Goal: Task Accomplishment & Management: Complete application form

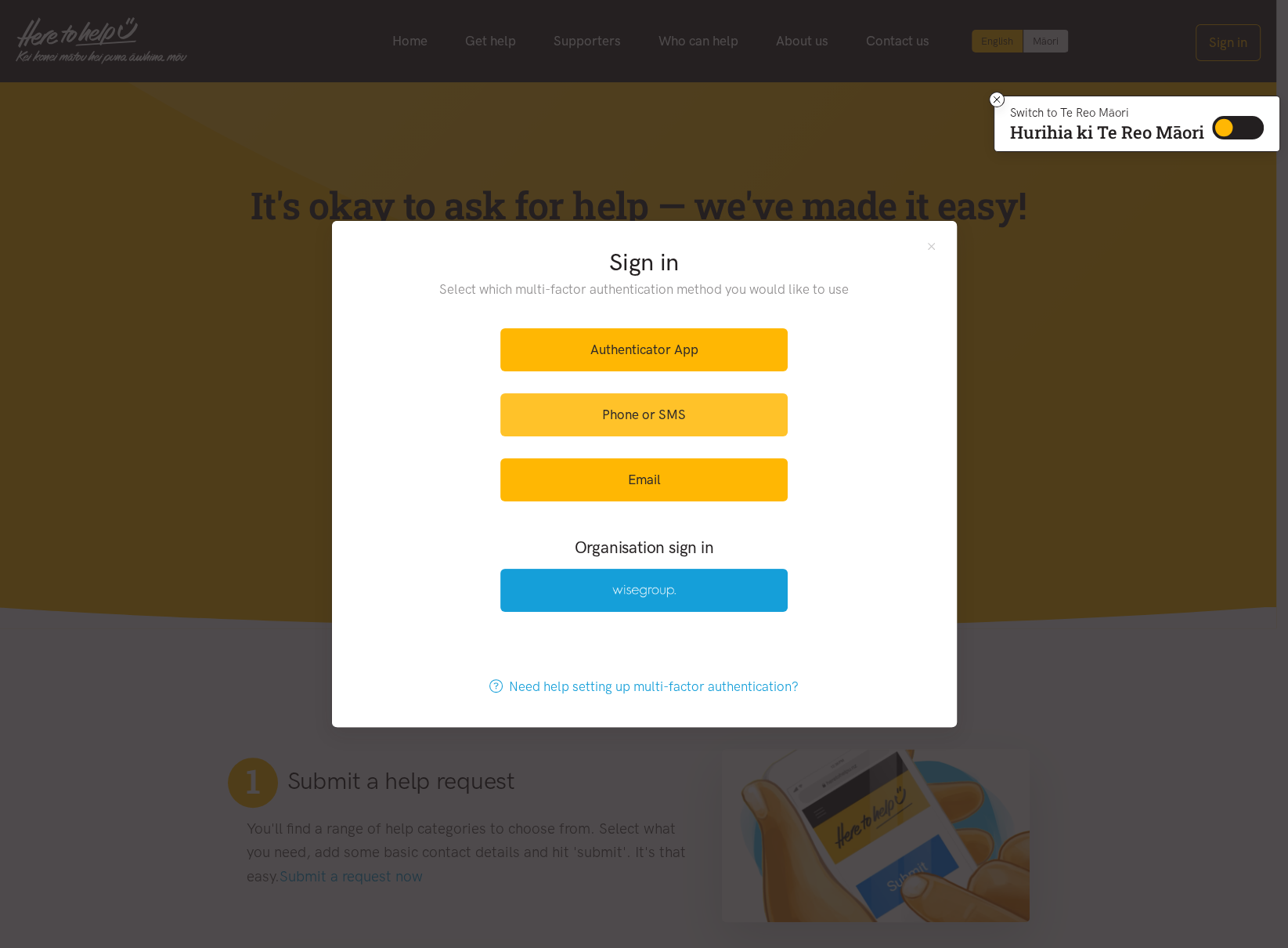
click at [634, 411] on link "Phone or SMS" at bounding box center [644, 415] width 287 height 43
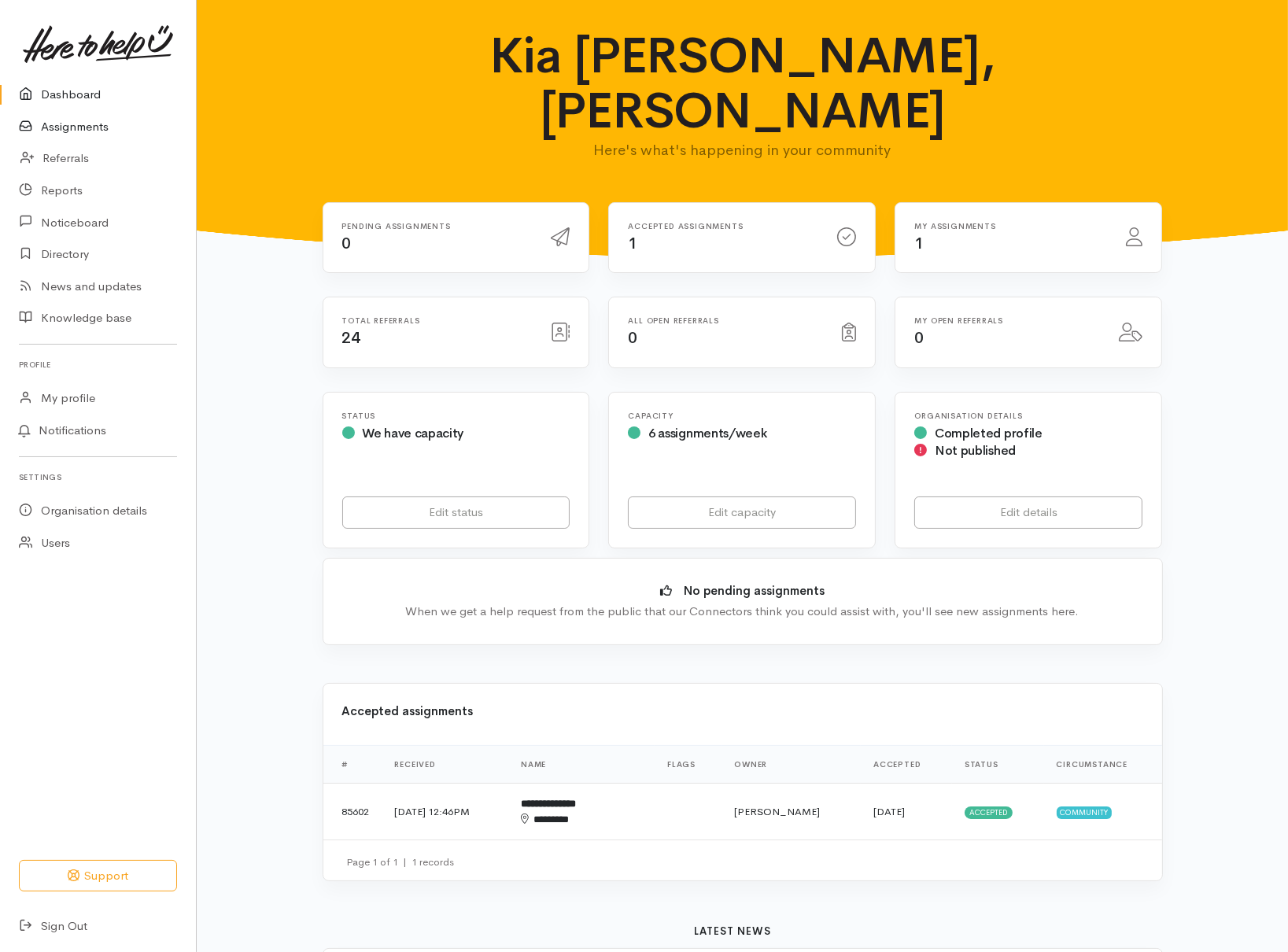
click at [74, 125] on link "Assignments" at bounding box center [98, 126] width 196 height 32
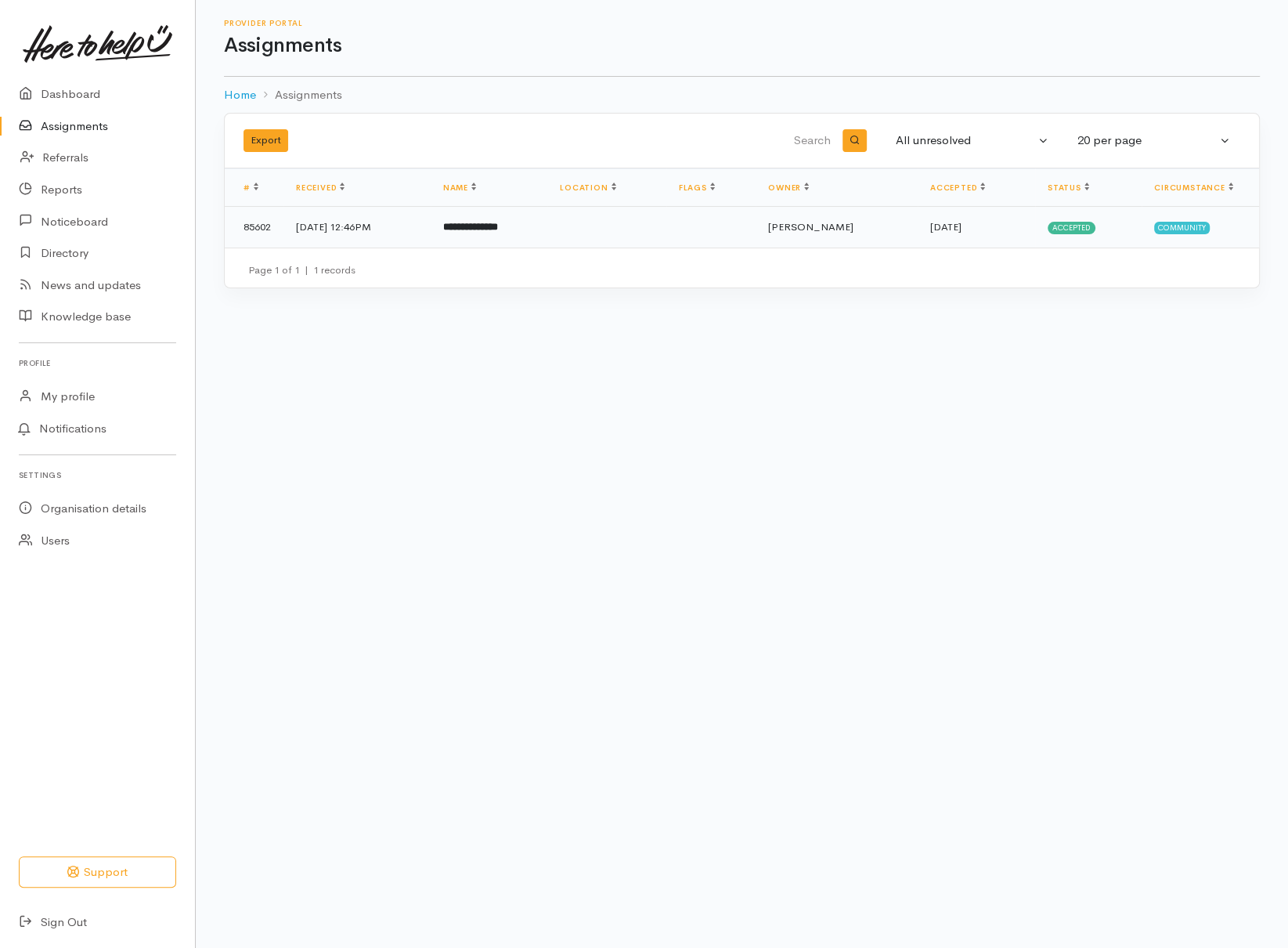
click at [391, 226] on td "13 Jun 2025, 12:46PM" at bounding box center [358, 227] width 148 height 41
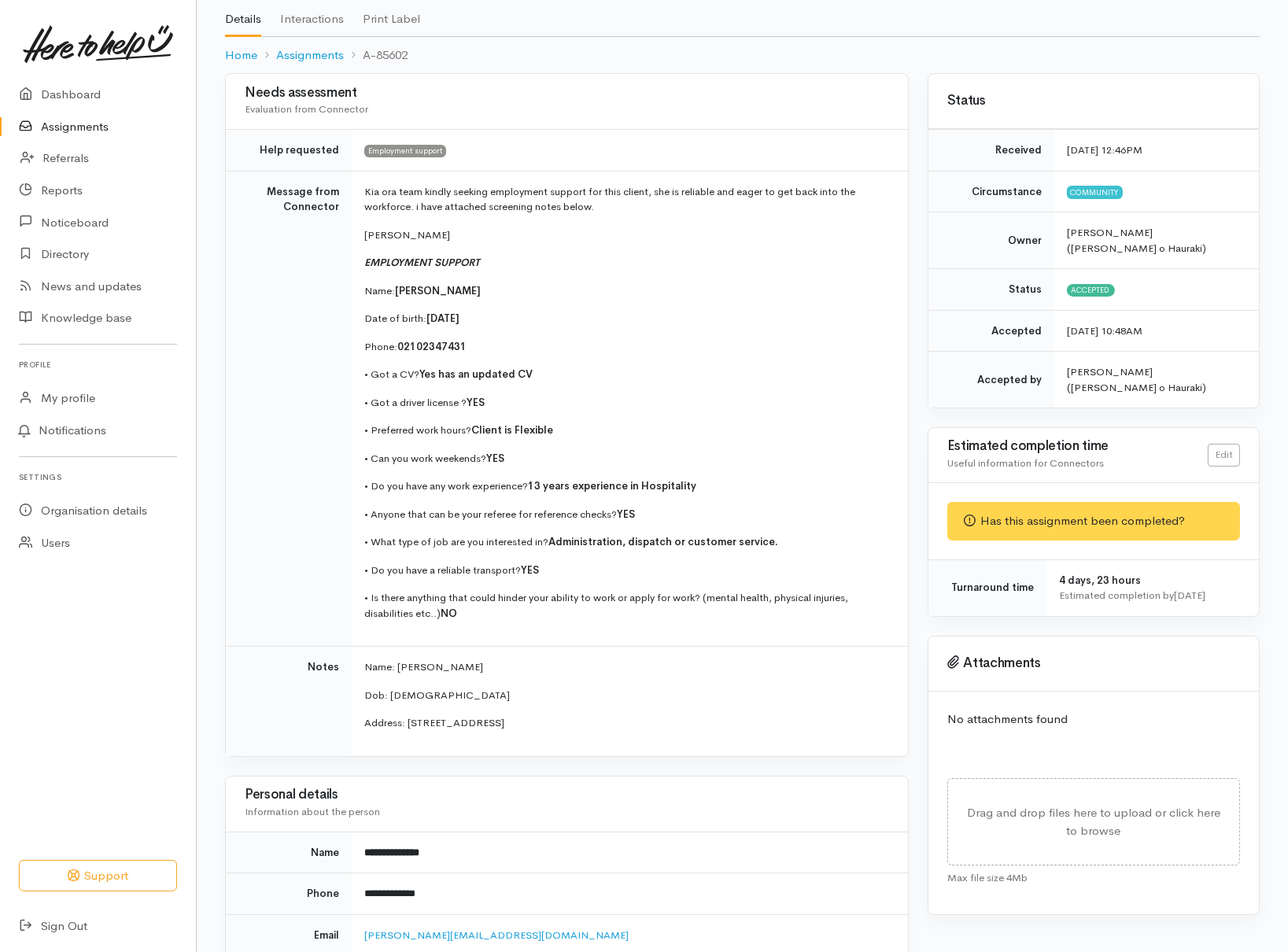
scroll to position [78, 0]
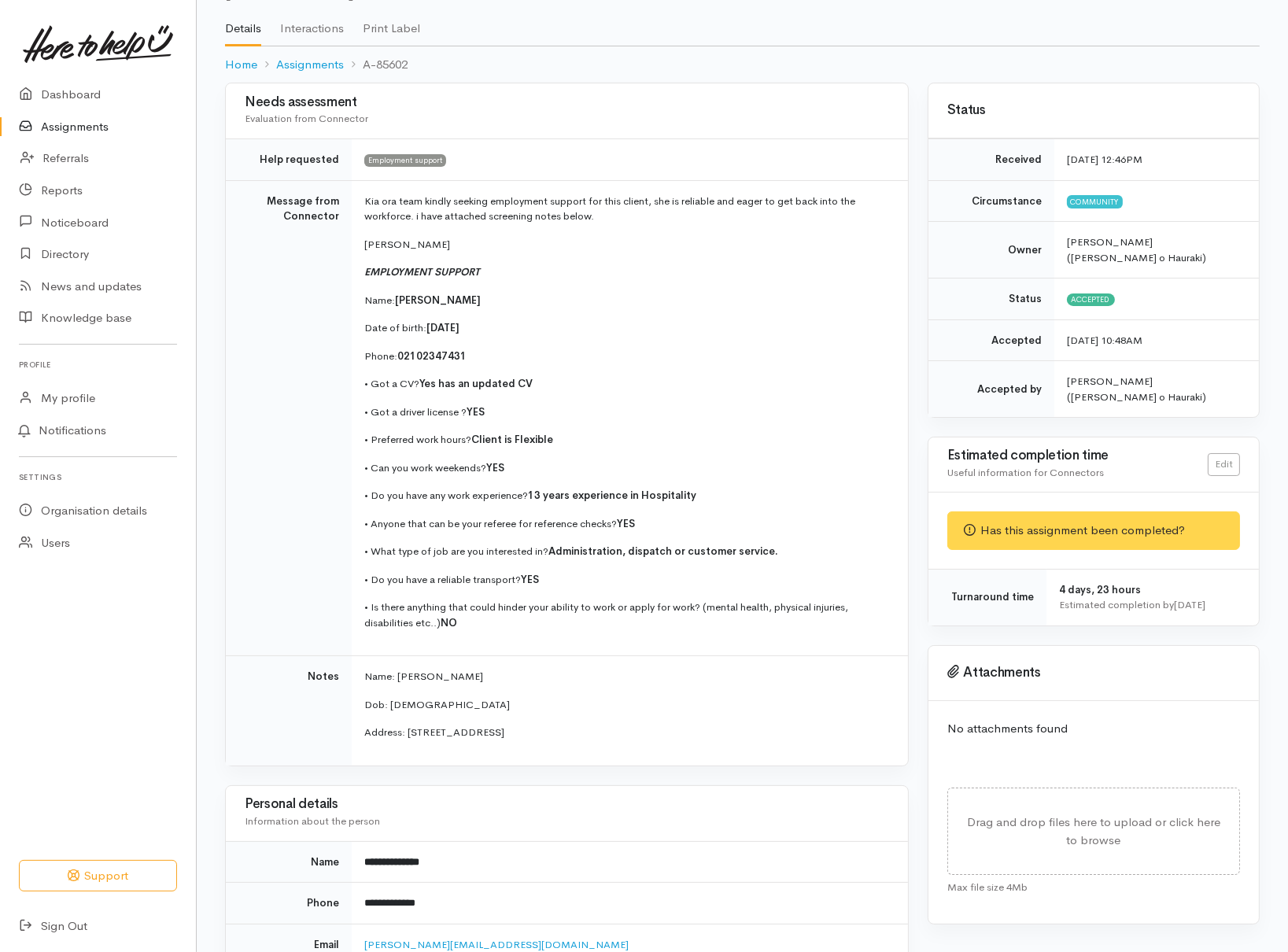
click at [1070, 528] on div "Has this assignment been completed?" at bounding box center [1094, 531] width 293 height 38
click at [1069, 541] on div "Has this assignment been completed?" at bounding box center [1094, 531] width 293 height 38
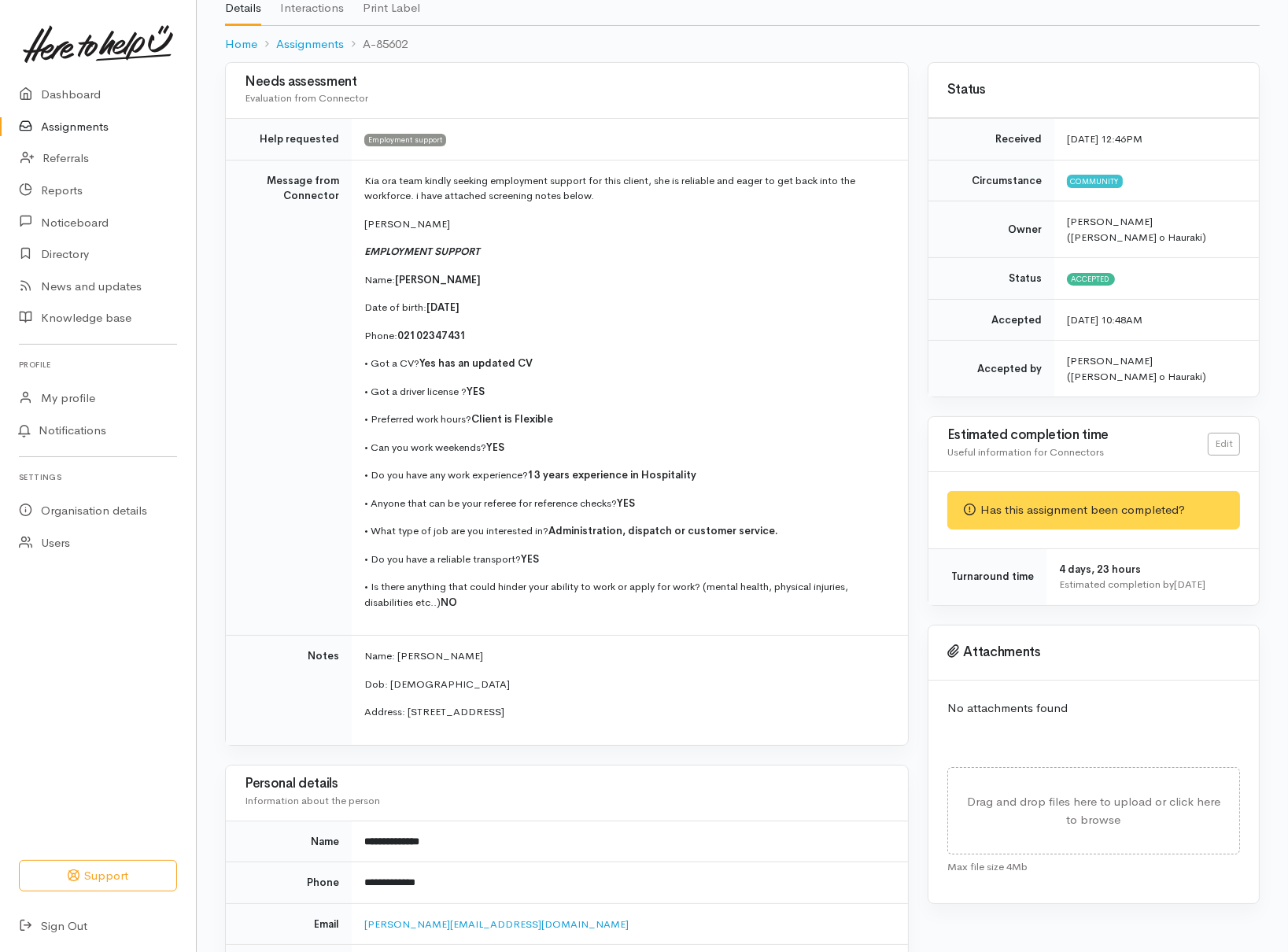
scroll to position [0, 0]
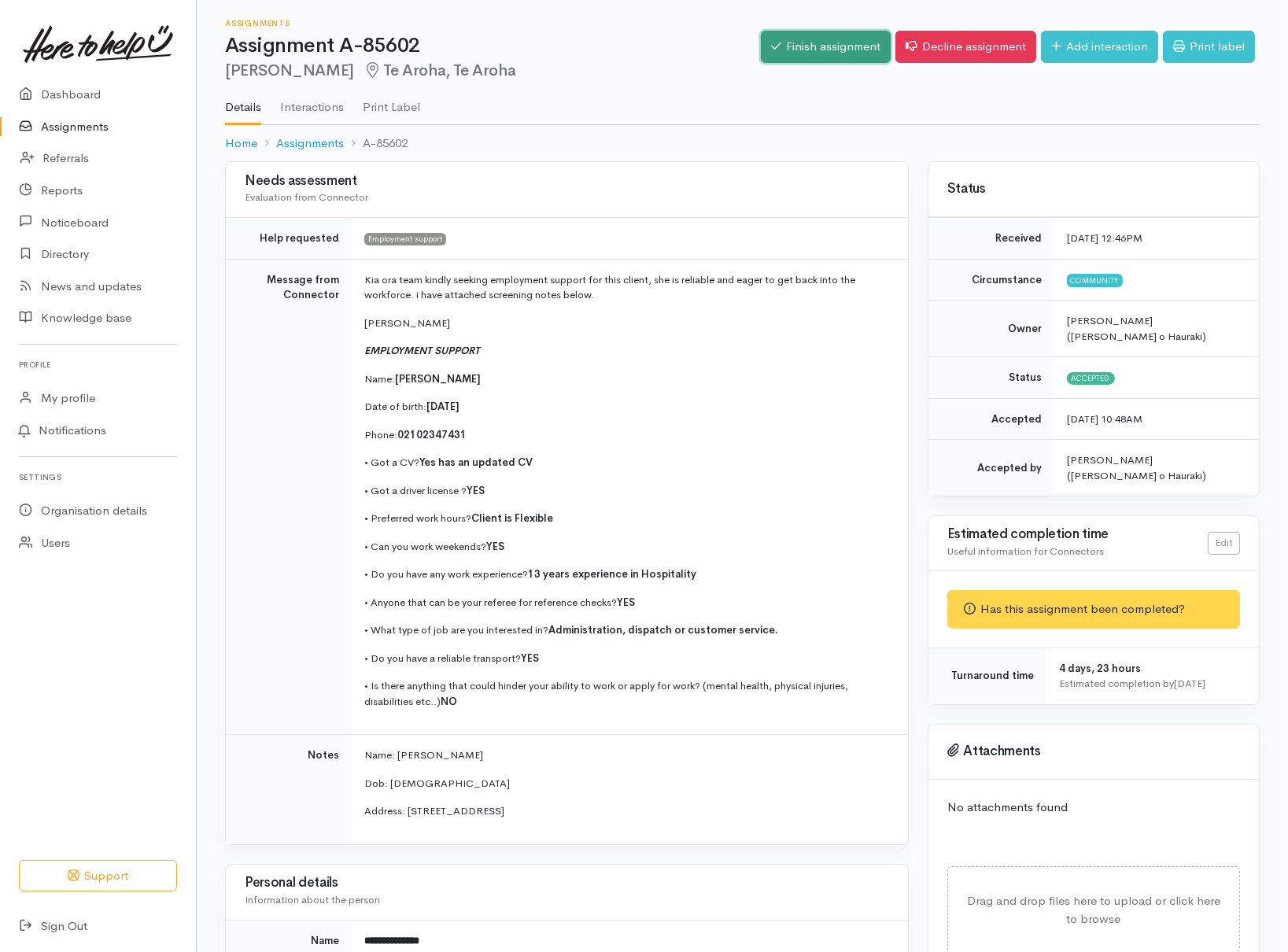
click at [818, 38] on link "Finish assignment" at bounding box center [826, 46] width 130 height 32
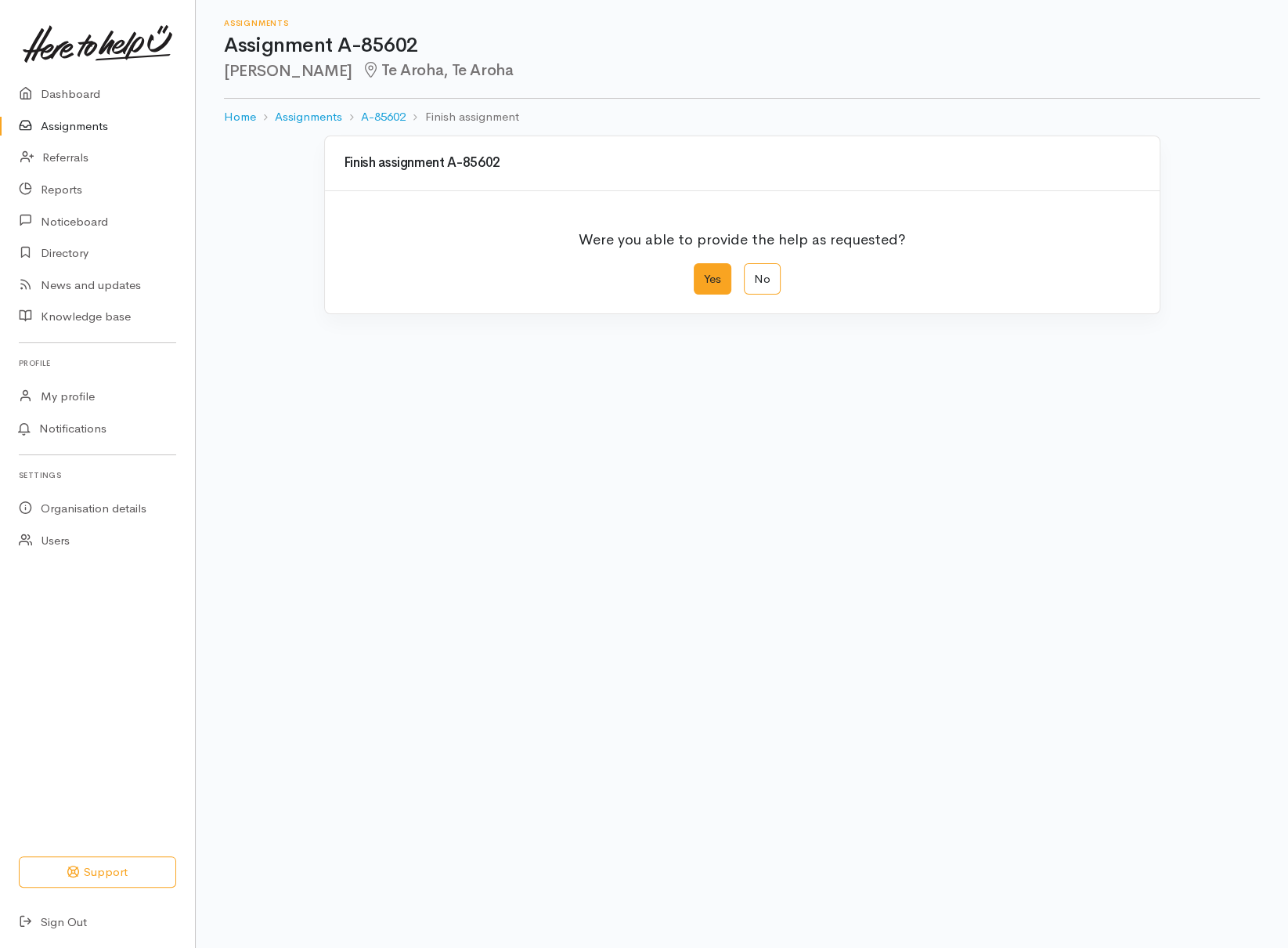
click at [726, 273] on label "Yes" at bounding box center [712, 279] width 37 height 32
click at [704, 273] on input "Yes" at bounding box center [699, 268] width 10 height 10
radio input "true"
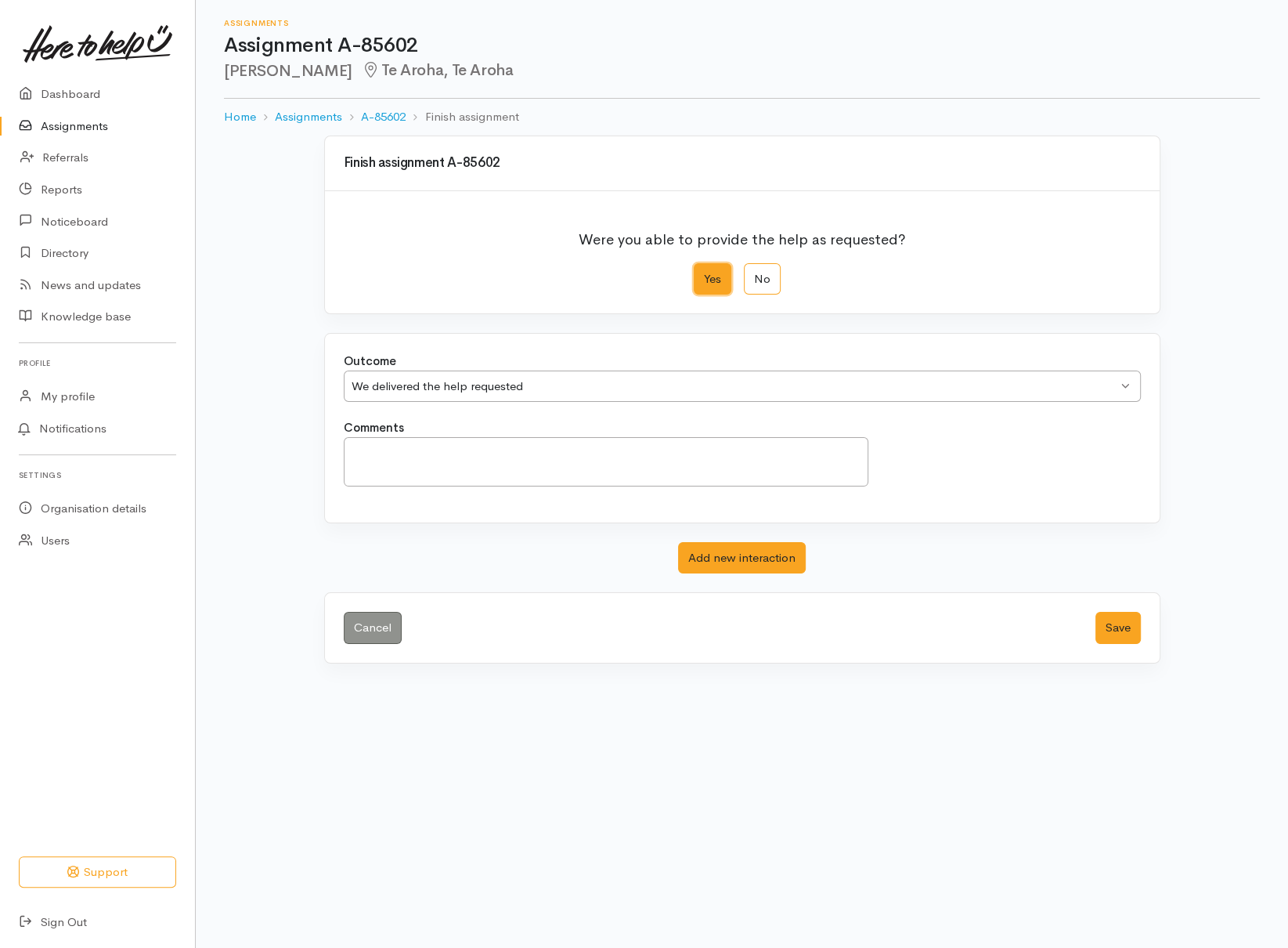
click at [585, 391] on div "We delivered the help requested" at bounding box center [734, 386] width 766 height 18
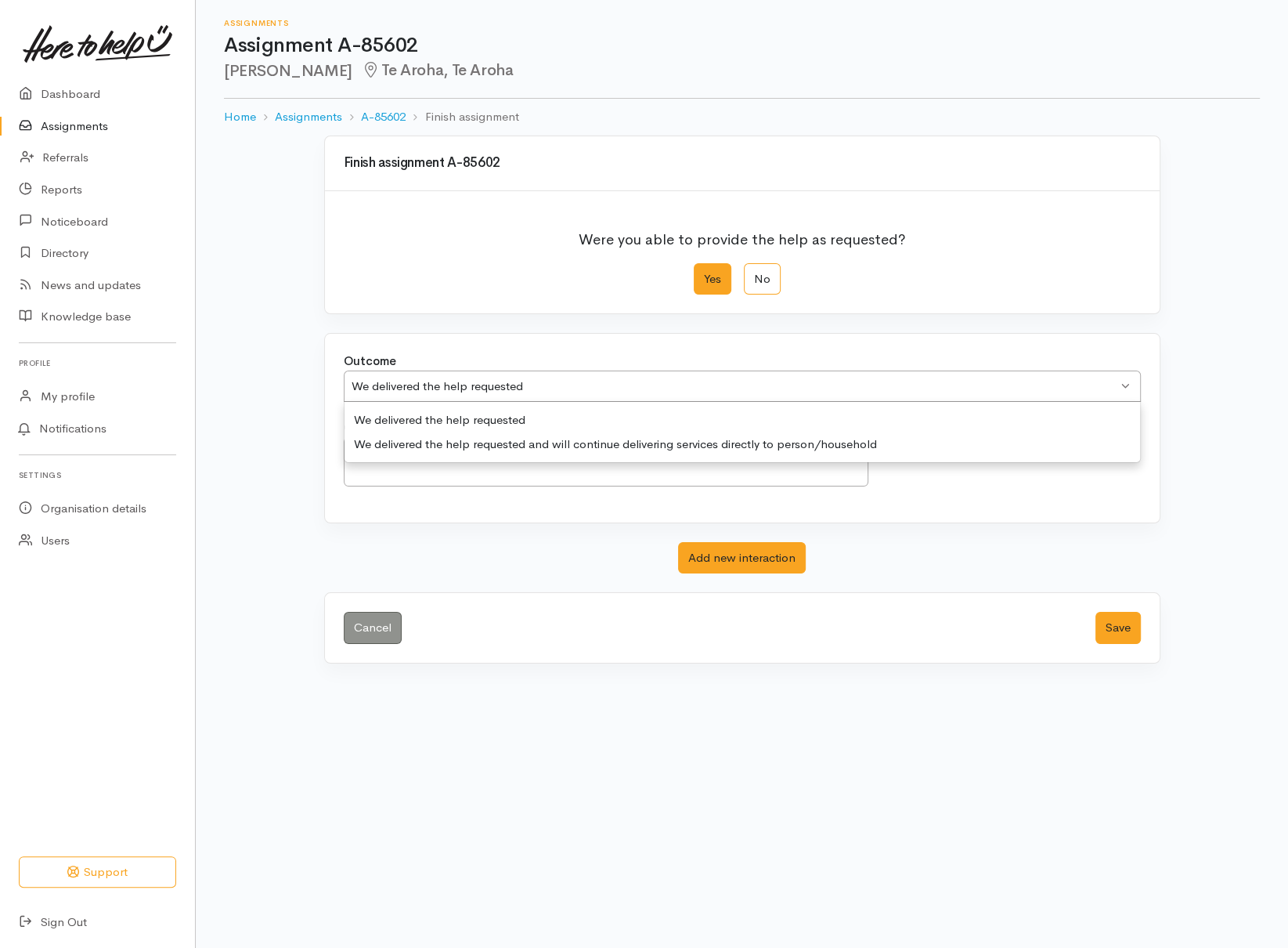
click at [479, 420] on div "Outcome We delivered the help requested We delivered the help requested We deli…" at bounding box center [742, 427] width 835 height 188
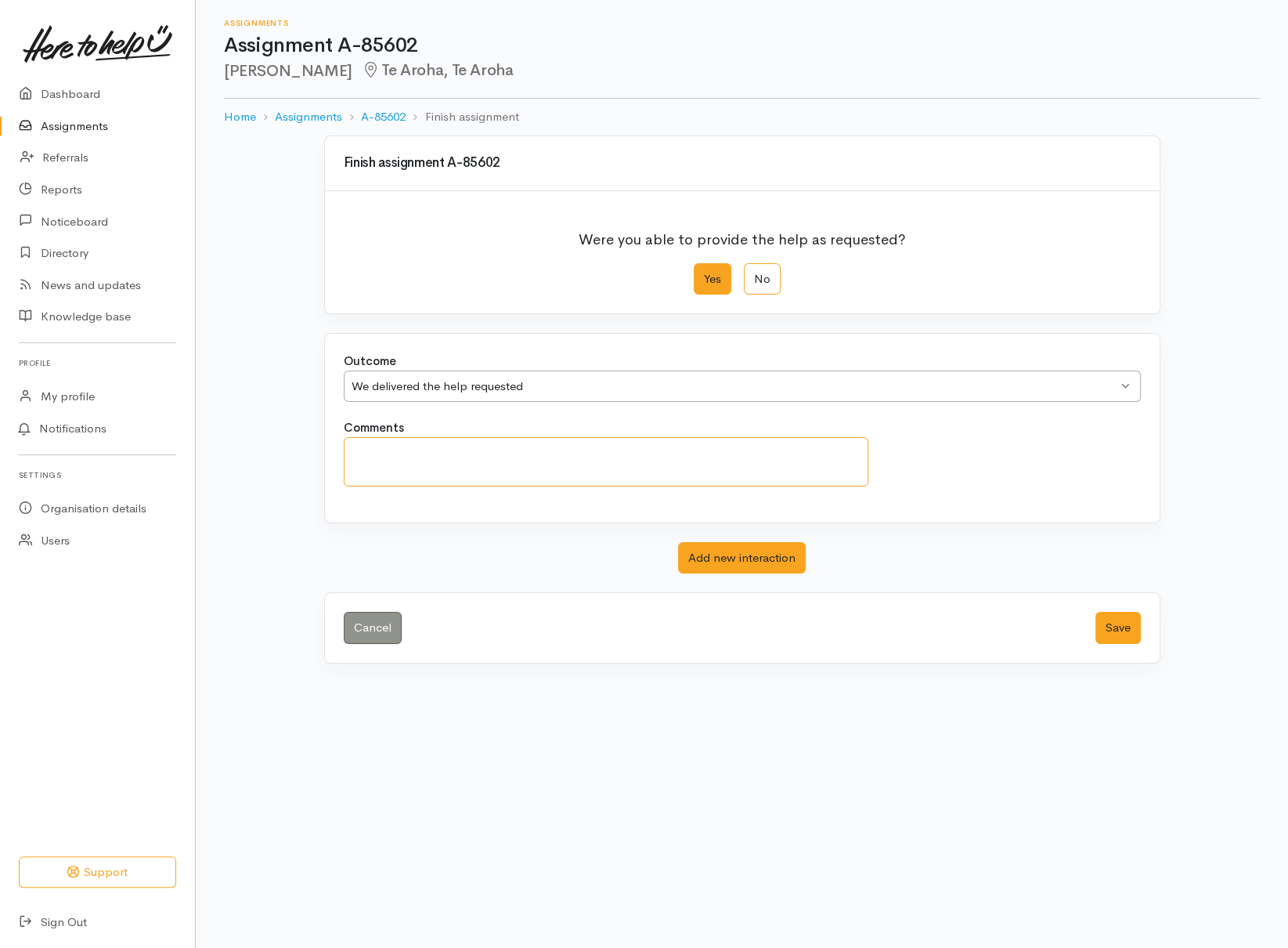
click at [425, 445] on textarea "Comments" at bounding box center [606, 462] width 525 height 49
type textarea "Apologies, support was received by whānau...."
click at [1108, 639] on button "Save" at bounding box center [1118, 628] width 45 height 32
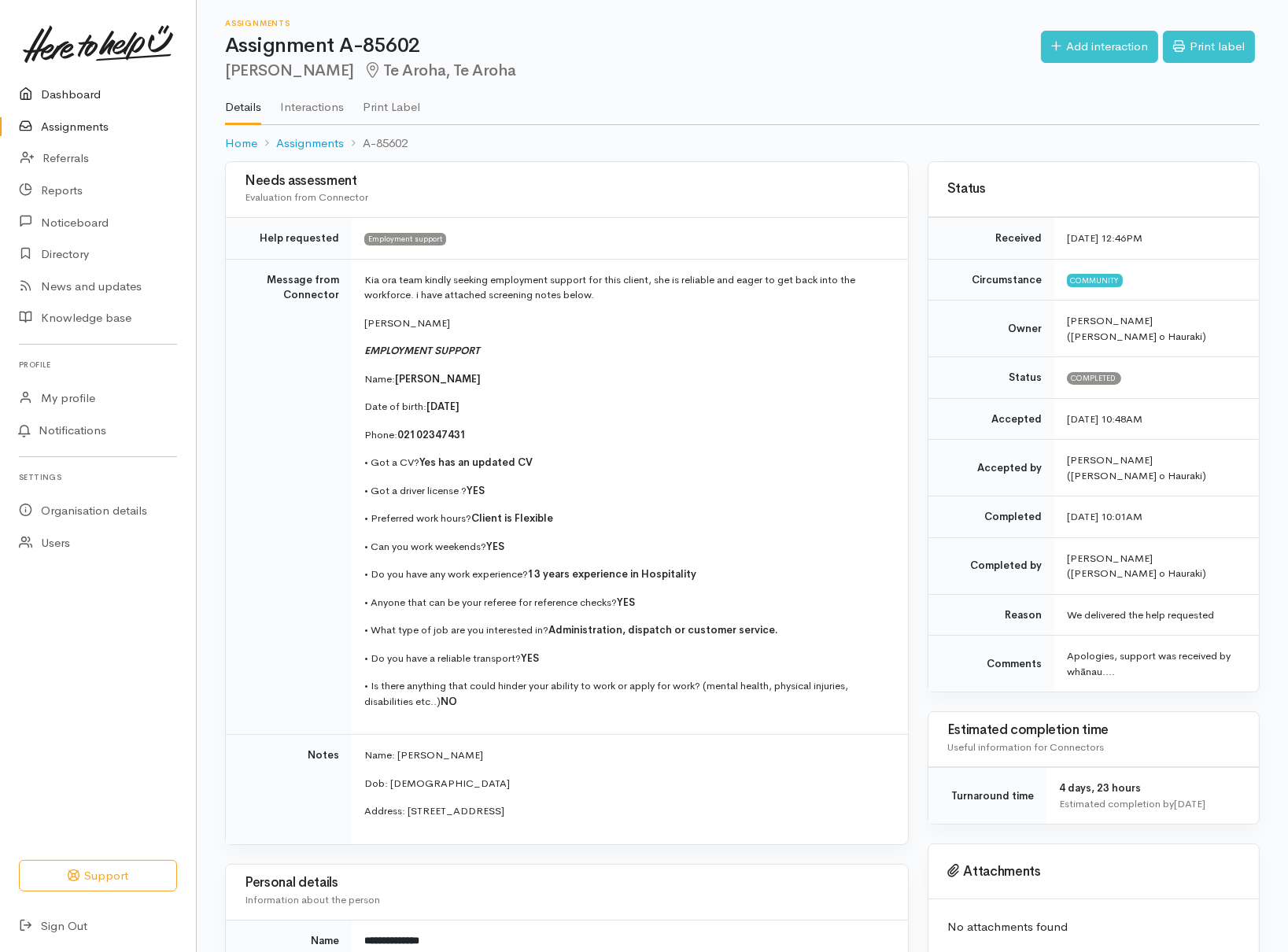
click at [78, 93] on link "Dashboard" at bounding box center [98, 94] width 196 height 32
